Goal: Find specific page/section: Find specific page/section

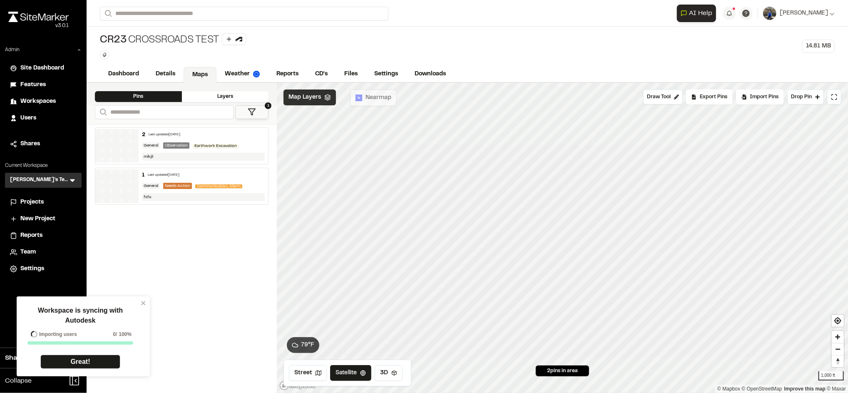
click at [324, 98] on icon at bounding box center [327, 97] width 7 height 7
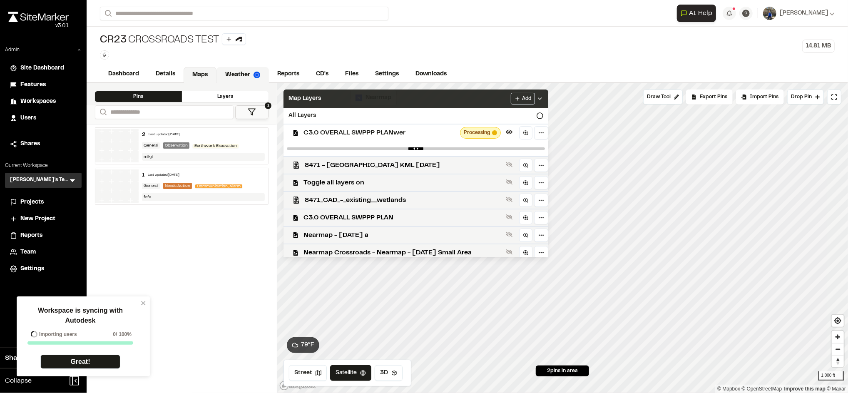
click at [255, 74] on img at bounding box center [256, 75] width 7 height 7
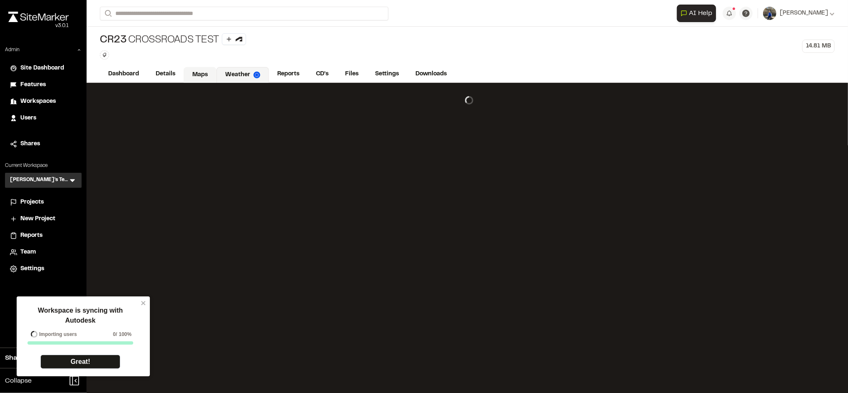
click at [203, 72] on link "Maps" at bounding box center [199, 75] width 33 height 16
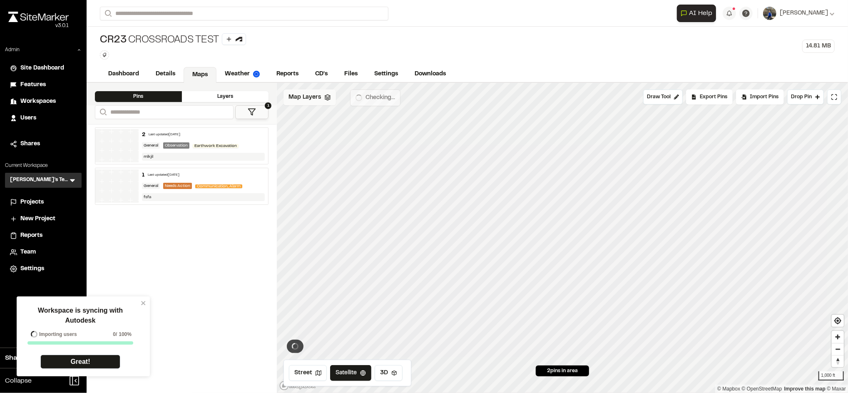
click at [323, 104] on div "Map Layers" at bounding box center [309, 97] width 52 height 16
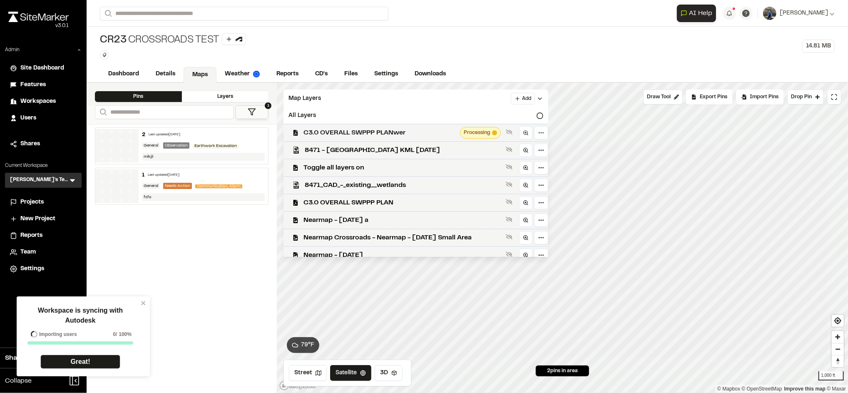
click at [379, 139] on div "C3.0 OVERALL SWPPP PLANwer Processing" at bounding box center [412, 132] width 271 height 17
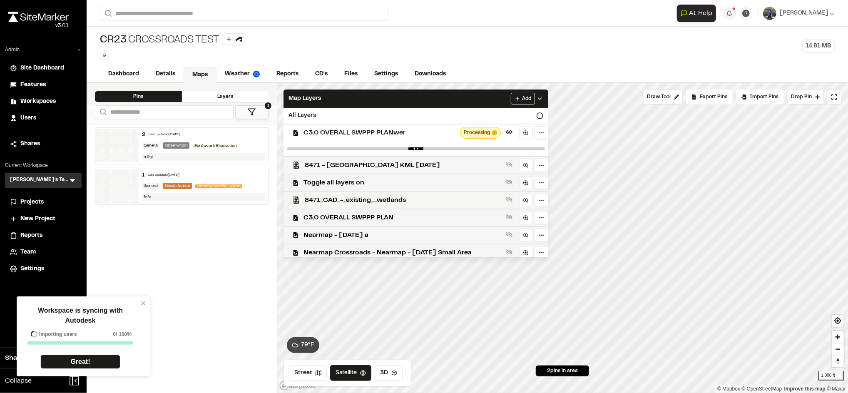
click at [379, 139] on div "C3.0 OVERALL SWPPP PLANwer Processing" at bounding box center [412, 132] width 271 height 17
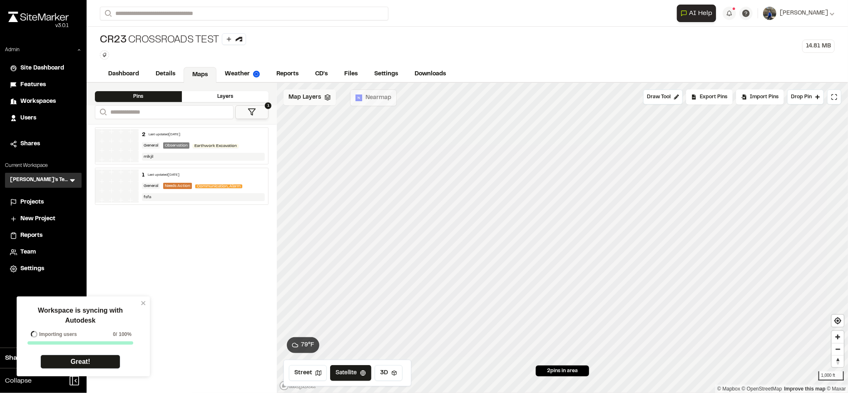
click at [313, 100] on span "Map Layers" at bounding box center [304, 97] width 32 height 9
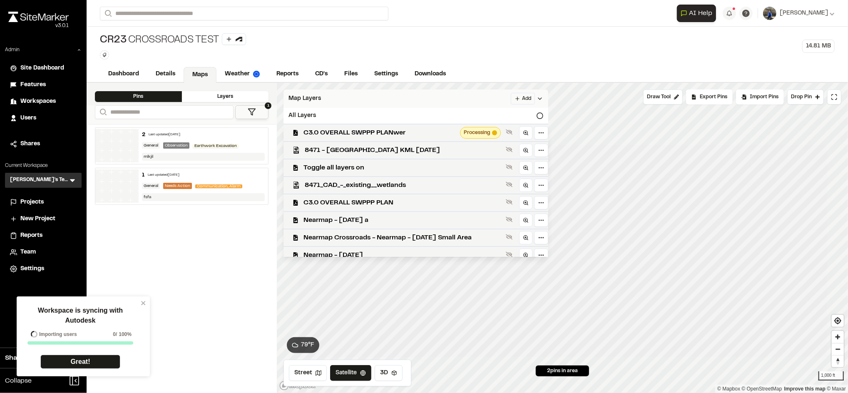
click at [448, 96] on div "Map Layers Add" at bounding box center [415, 98] width 265 height 18
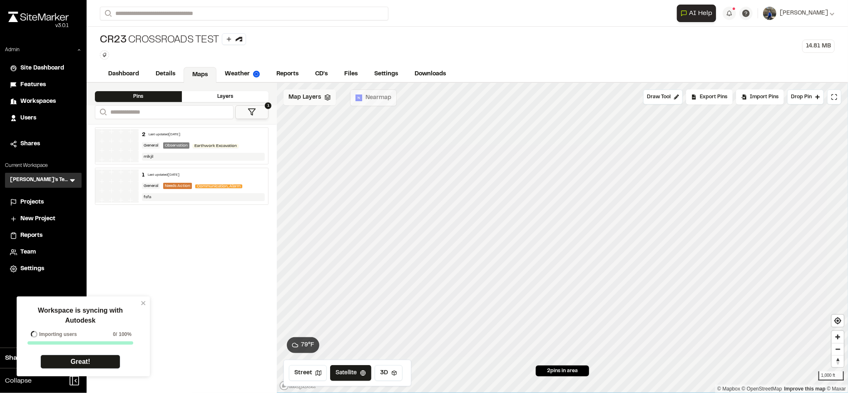
click at [322, 105] on div "Click to Drop Pin 2 pins in area Draw Tool Export Pins Available Datums Datums …" at bounding box center [562, 238] width 571 height 310
click at [322, 105] on div "Map Layers" at bounding box center [309, 97] width 52 height 16
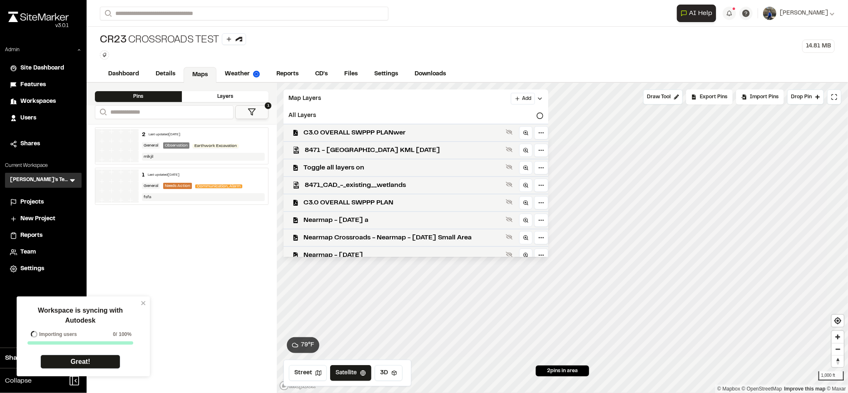
click at [753, 62] on div "CR23 Crossroads test Type Enter or comma to add tag. 14.81 MB" at bounding box center [467, 47] width 761 height 40
click at [486, 98] on div "Map Layers Add" at bounding box center [415, 98] width 265 height 18
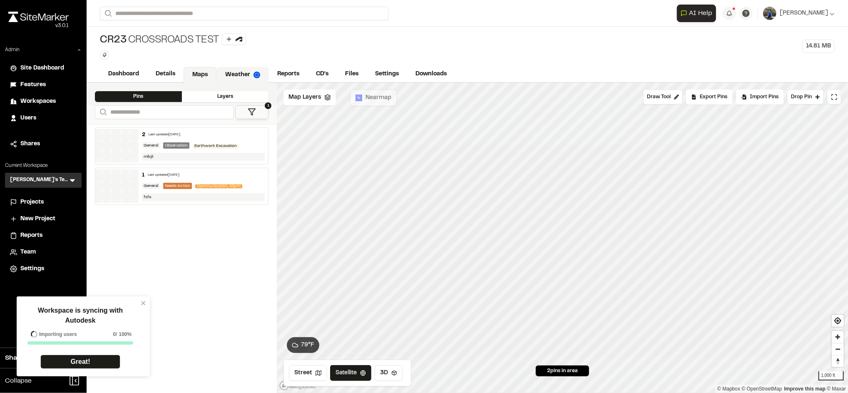
click at [241, 70] on link "Weather" at bounding box center [242, 75] width 52 height 16
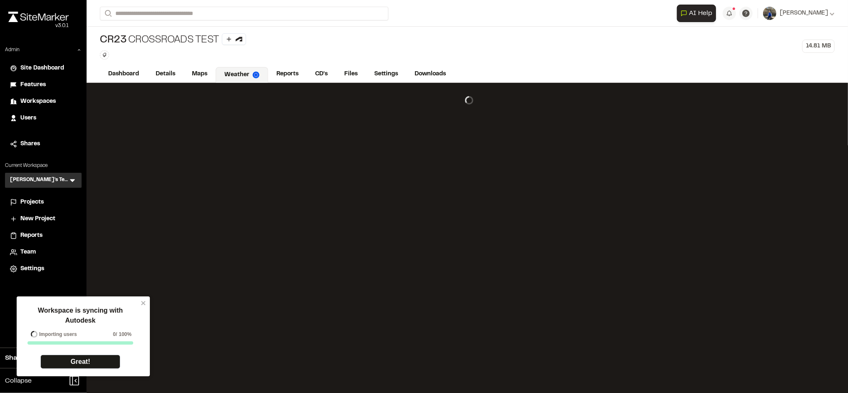
click at [147, 300] on div "Workspace is syncing with Autodesk Importing users 0 / 100% Great!" at bounding box center [83, 336] width 133 height 80
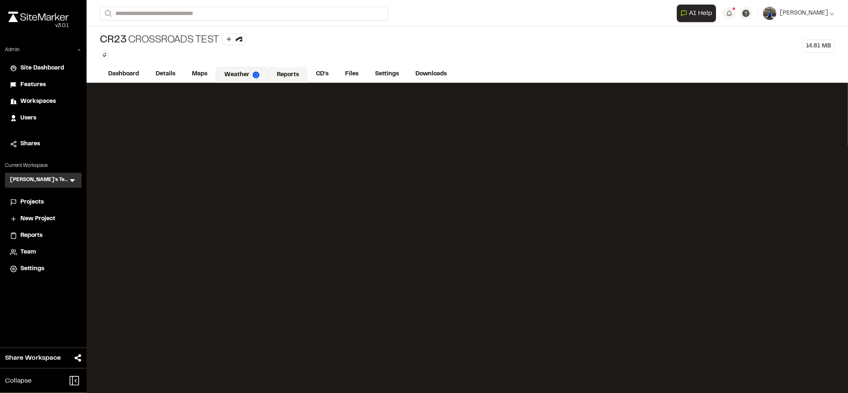
click at [282, 77] on link "Reports" at bounding box center [288, 75] width 40 height 16
